Goal: Task Accomplishment & Management: Complete application form

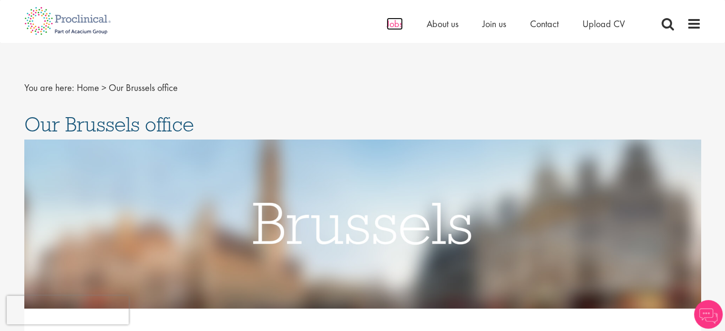
click at [392, 21] on span "Jobs" at bounding box center [394, 24] width 16 height 12
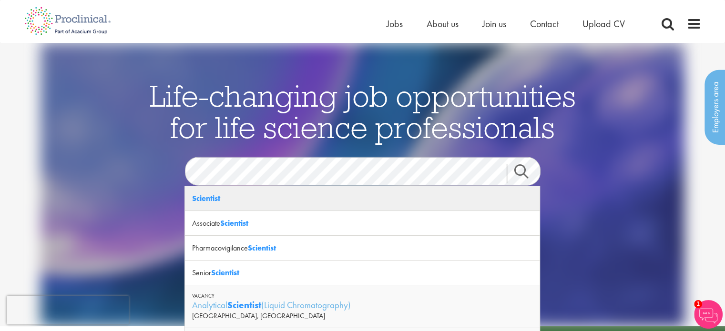
click at [256, 201] on div "Scientist" at bounding box center [362, 198] width 355 height 25
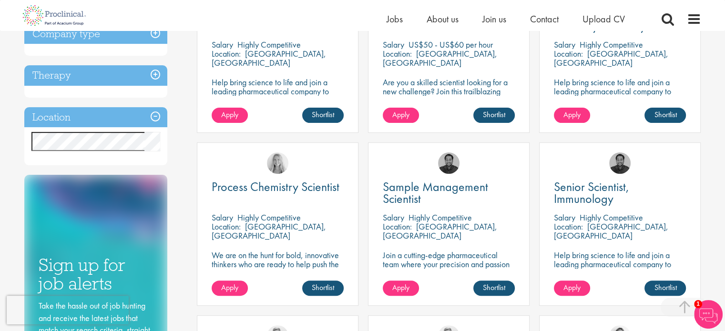
scroll to position [246, 0]
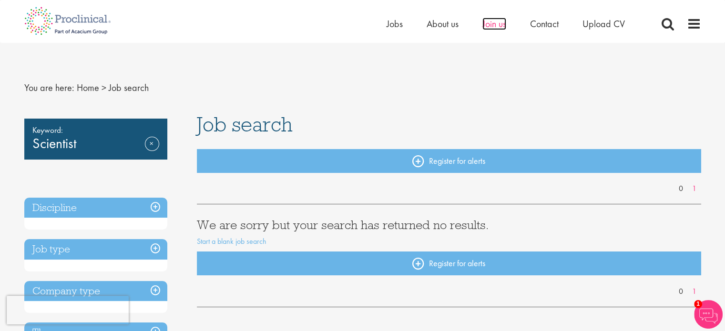
click at [504, 25] on span "Join us" at bounding box center [494, 24] width 24 height 12
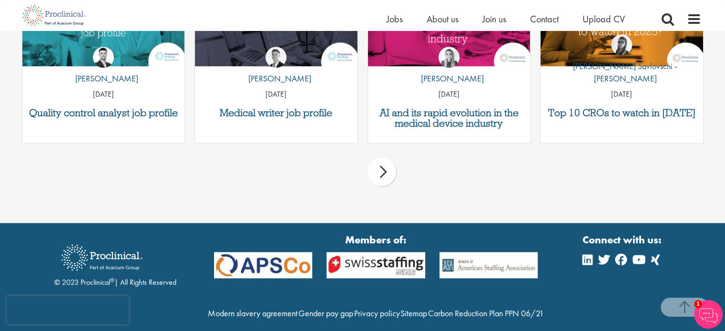
scroll to position [1244, 0]
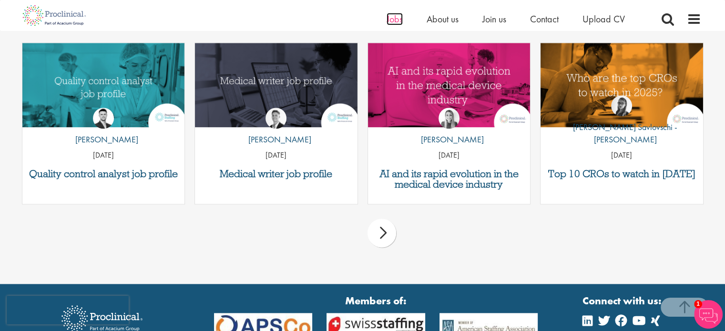
click at [396, 20] on span "Jobs" at bounding box center [394, 19] width 16 height 12
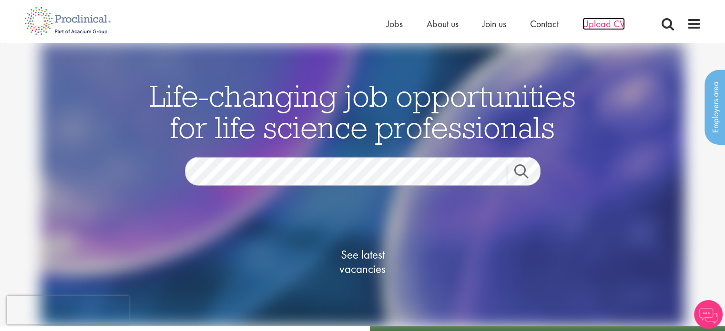
click at [614, 25] on span "Upload CV" at bounding box center [603, 24] width 42 height 12
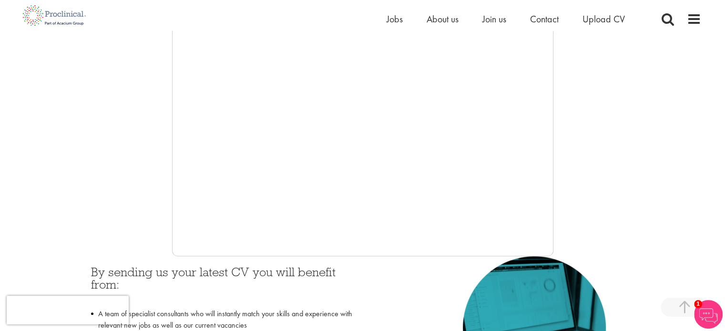
scroll to position [227, 0]
